Goal: Information Seeking & Learning: Learn about a topic

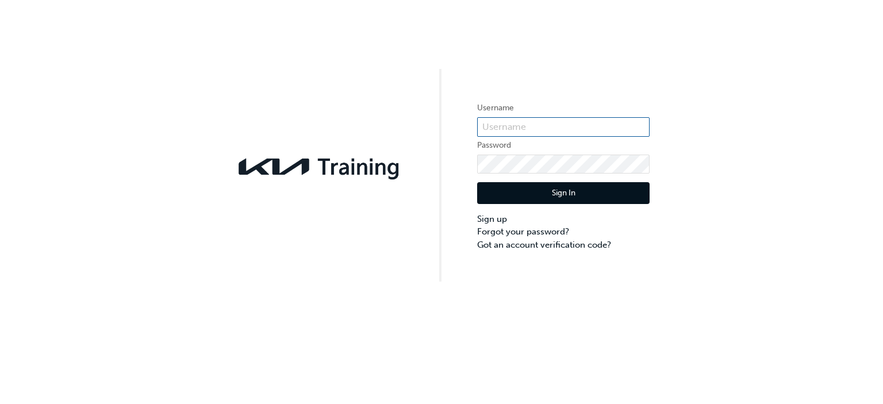
type input "KAU82293H1"
click at [532, 202] on button "Sign In" at bounding box center [563, 193] width 173 height 22
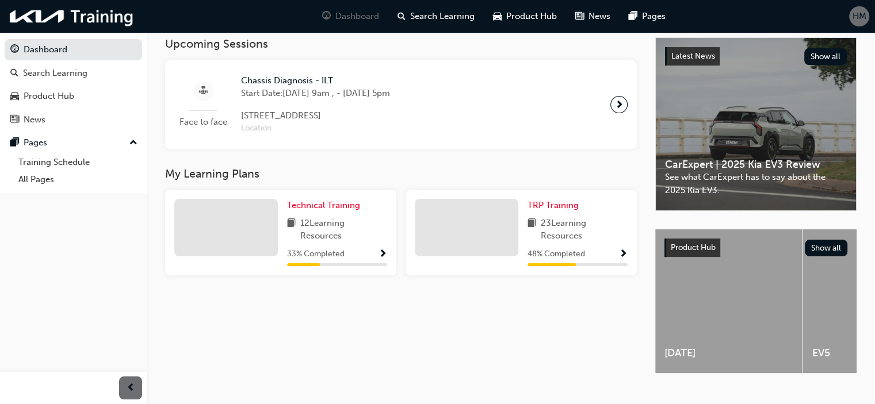
scroll to position [255, 0]
click at [620, 251] on span "Show Progress" at bounding box center [623, 255] width 9 height 10
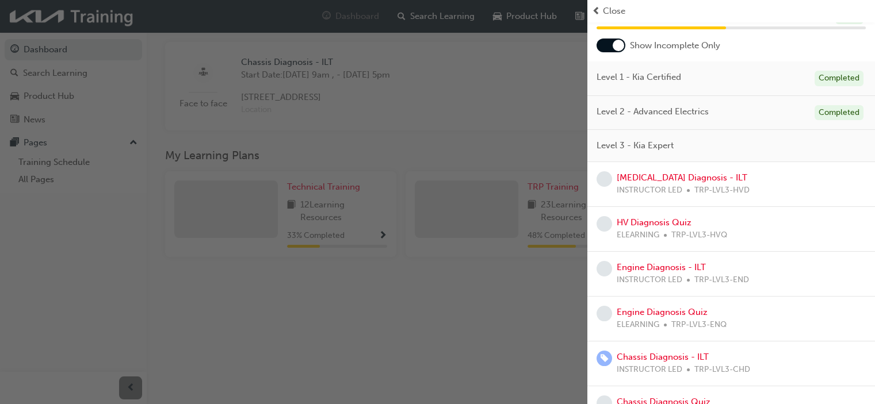
scroll to position [55, 0]
click at [664, 178] on link "[MEDICAL_DATA] Diagnosis - ILT" at bounding box center [682, 177] width 131 height 10
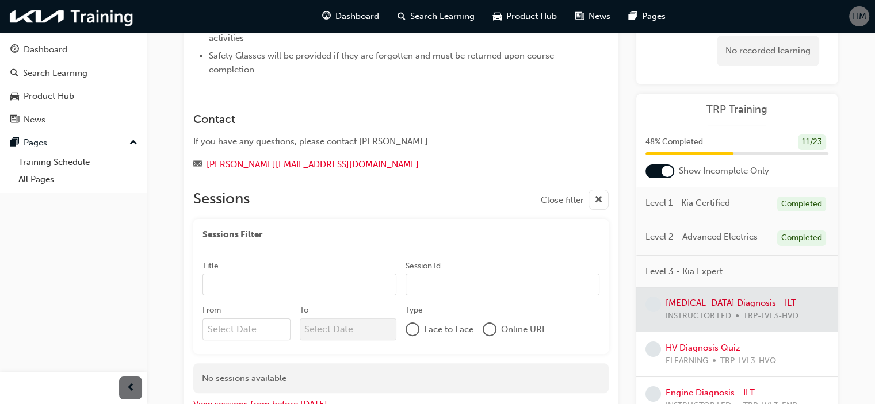
scroll to position [298, 0]
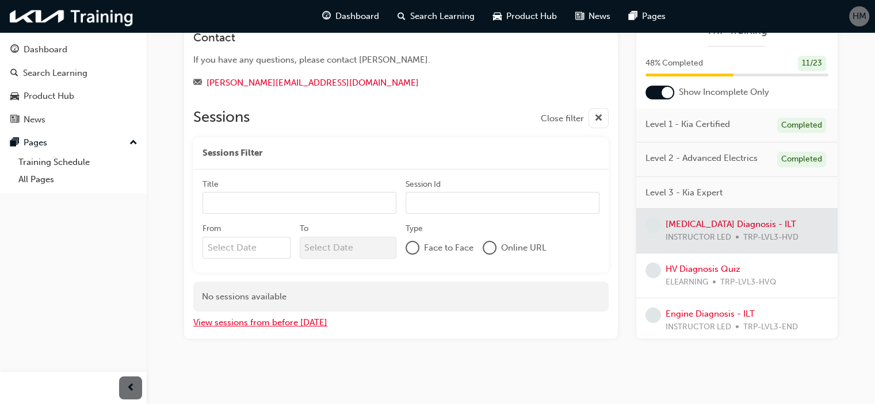
click at [300, 322] on button "View sessions from before [DATE]" at bounding box center [260, 322] width 134 height 13
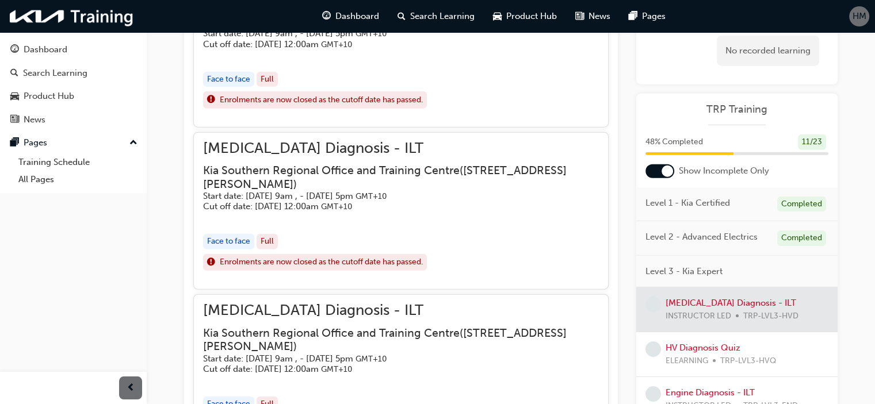
scroll to position [3359, 0]
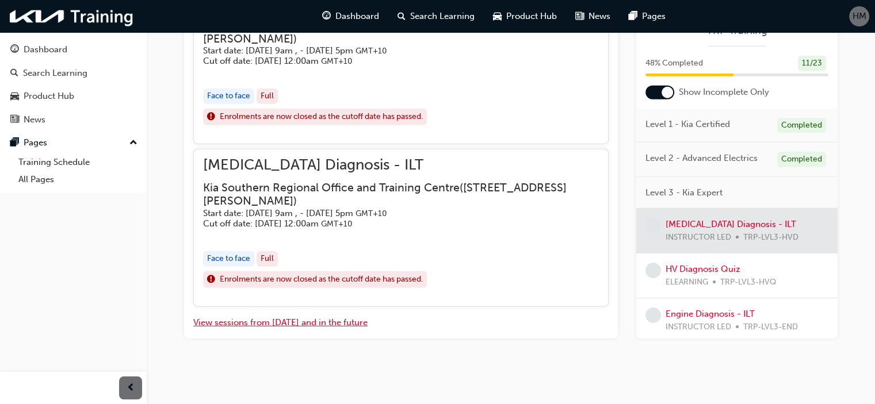
click at [315, 324] on button "View sessions from [DATE] and in the future" at bounding box center [280, 322] width 174 height 13
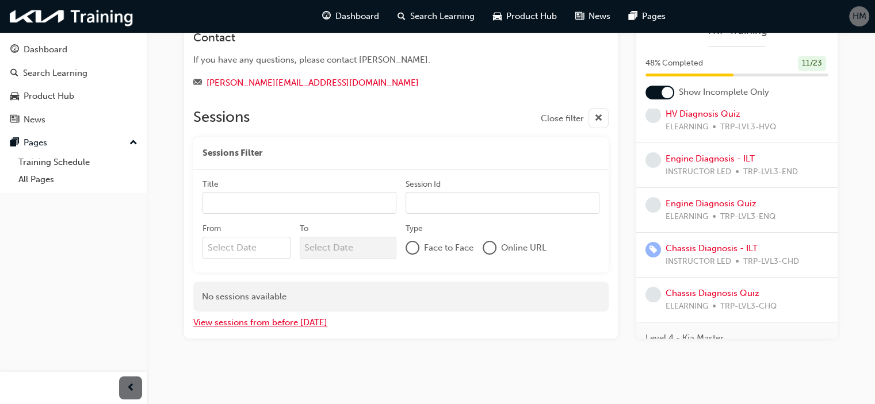
scroll to position [156, 0]
click at [711, 161] on link "Engine Diagnosis - ILT" at bounding box center [709, 158] width 89 height 10
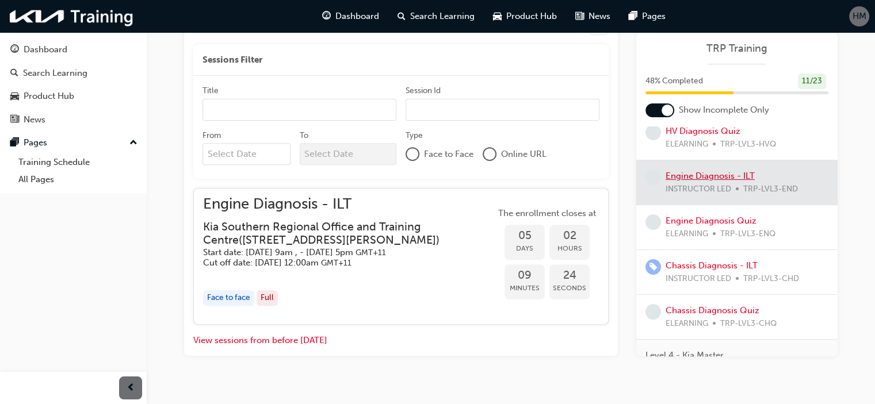
scroll to position [426, 0]
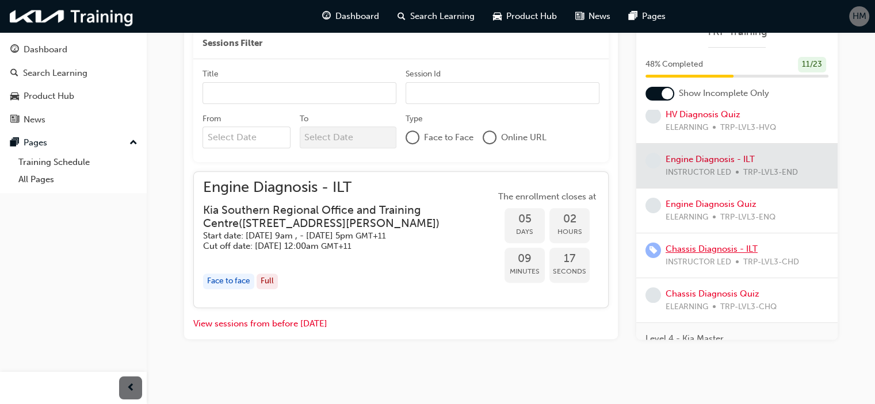
click at [707, 248] on link "Chassis Diagnosis - ILT" at bounding box center [711, 249] width 92 height 10
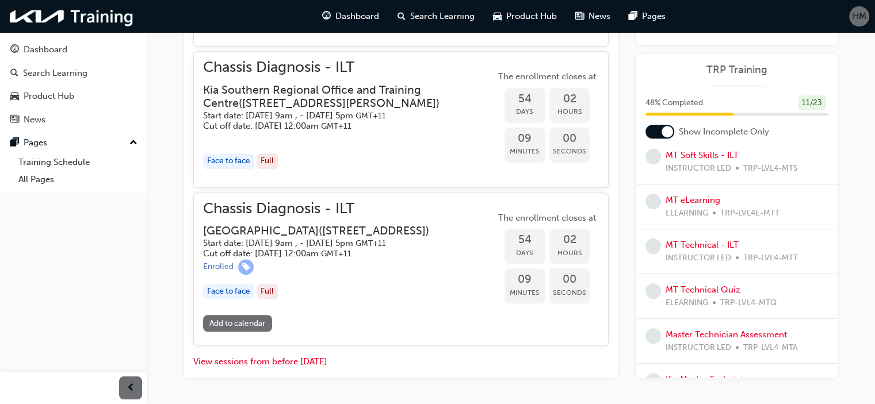
scroll to position [821, 0]
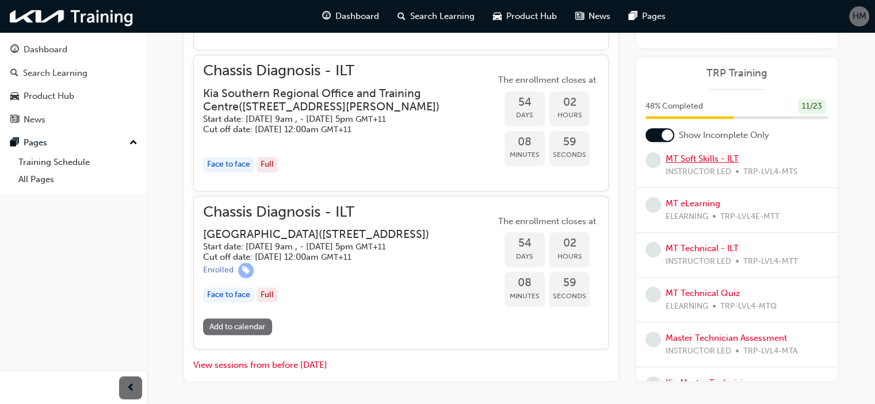
click at [705, 164] on link "MT Soft Skills - ILT" at bounding box center [701, 159] width 73 height 10
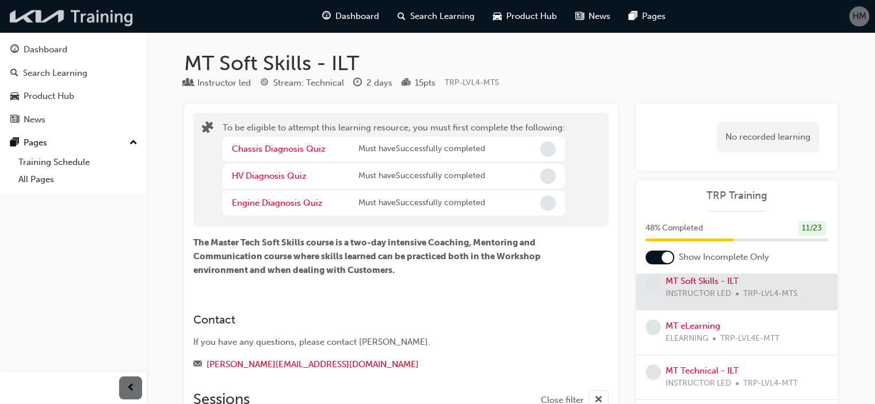
click at [73, 17] on img at bounding box center [72, 17] width 132 height 24
